Goal: Information Seeking & Learning: Learn about a topic

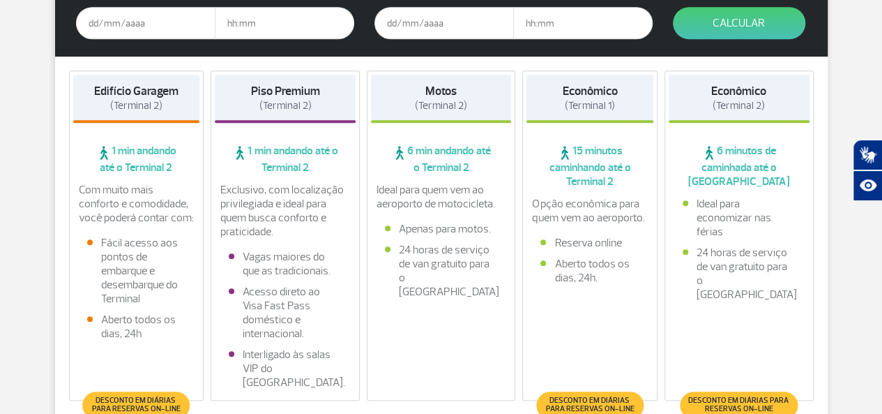
scroll to position [418, 0]
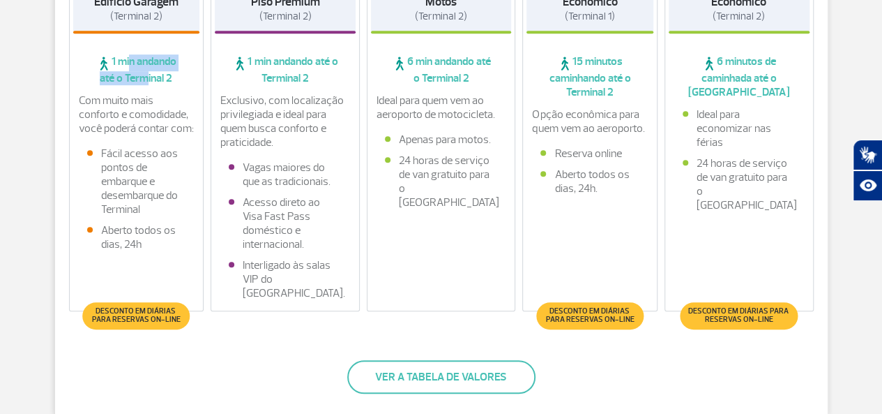
drag, startPoint x: 123, startPoint y: 56, endPoint x: 137, endPoint y: 77, distance: 26.1
click at [137, 77] on span "1 min andando até o Terminal 2" at bounding box center [136, 69] width 127 height 31
click at [142, 77] on span "1 min andando até o Terminal 2" at bounding box center [136, 69] width 127 height 31
drag, startPoint x: 261, startPoint y: 65, endPoint x: 272, endPoint y: 87, distance: 24.9
click at [272, 87] on div "Piso Premium (Terminal 2) 1 min andando até o Terminal 2 Exclusivo, com localiz…" at bounding box center [285, 146] width 149 height 330
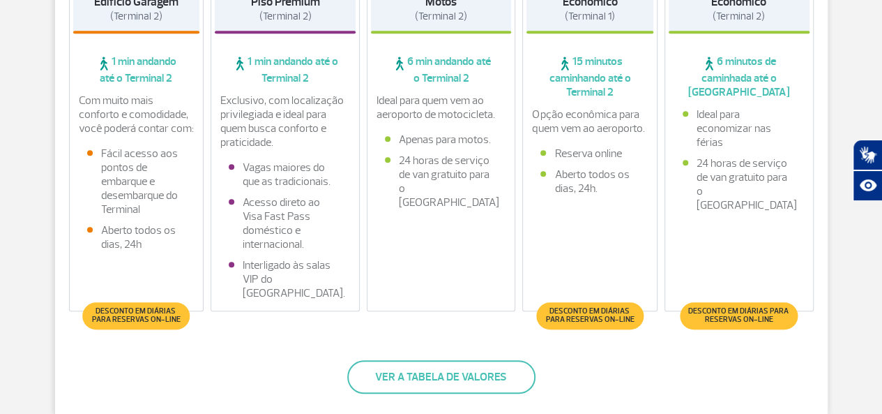
click at [429, 87] on div "Motos (Terminal 2) 6 min andando até o Terminal 2 Ideal para quem vem ao aeropo…" at bounding box center [441, 146] width 149 height 330
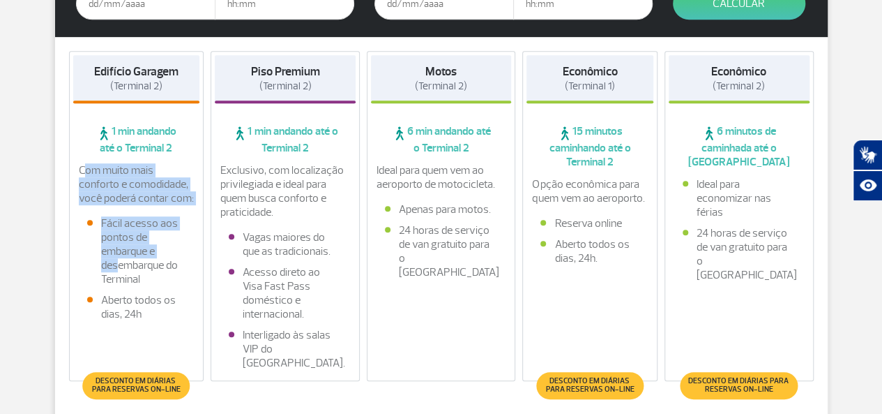
drag, startPoint x: 82, startPoint y: 167, endPoint x: 114, endPoint y: 270, distance: 108.1
click at [114, 270] on div "Com muito mais conforto e comodidade, você poderá contar com: Fácil acesso aos …" at bounding box center [136, 245] width 127 height 165
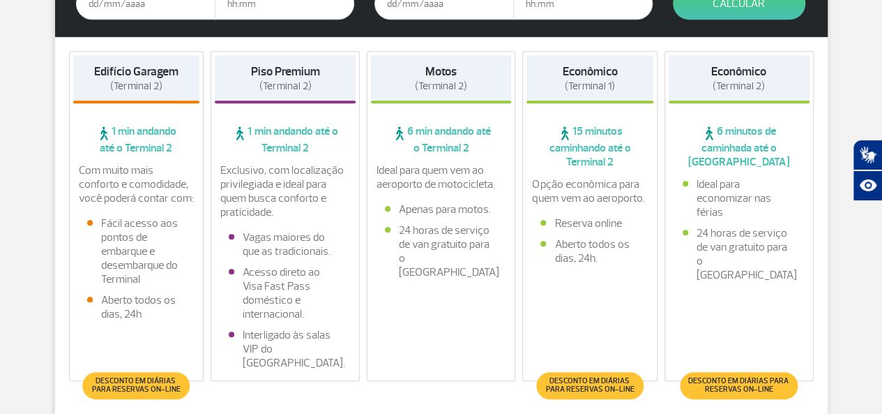
click at [132, 276] on li "Fácil acesso aos pontos de embarque e desembarque do Terminal" at bounding box center [136, 251] width 99 height 70
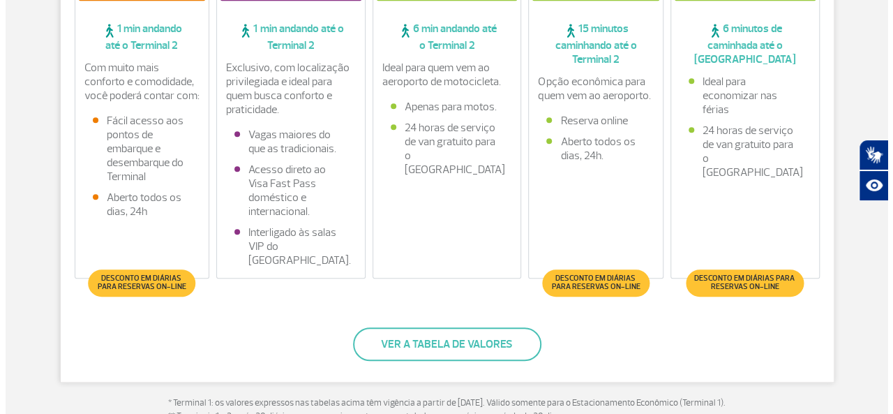
scroll to position [538, 0]
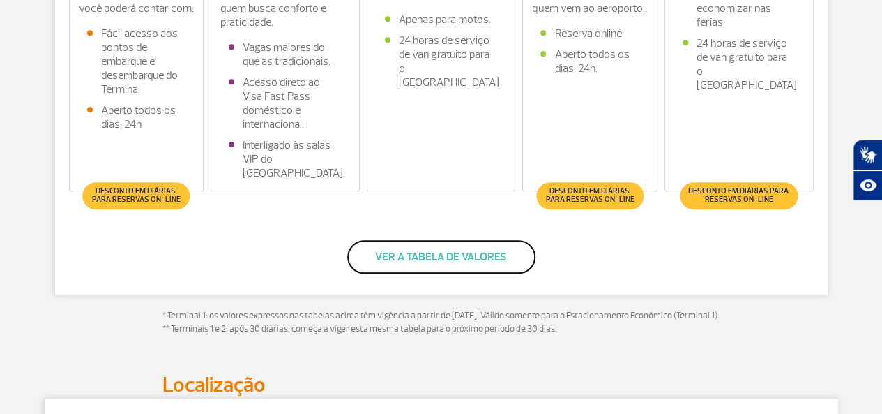
click at [450, 259] on button "Ver a tabela de valores" at bounding box center [441, 256] width 188 height 33
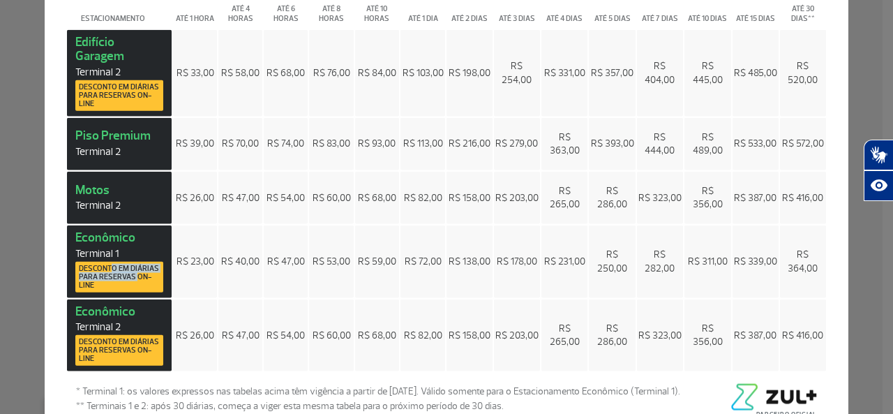
drag, startPoint x: 108, startPoint y: 267, endPoint x: 135, endPoint y: 280, distance: 29.6
click at [135, 280] on span "Desconto em diárias para reservas on-line" at bounding box center [119, 276] width 81 height 25
drag, startPoint x: 631, startPoint y: 260, endPoint x: 672, endPoint y: 261, distance: 41.2
click at [672, 261] on span "R$ 282,00" at bounding box center [659, 261] width 30 height 26
click at [853, 232] on div "Preços × Estacionamento Até 1 hora Até 4 horas Até 6 horas Até 8 horas Até 10 h…" at bounding box center [446, 207] width 893 height 414
